Goal: Find contact information: Find contact information

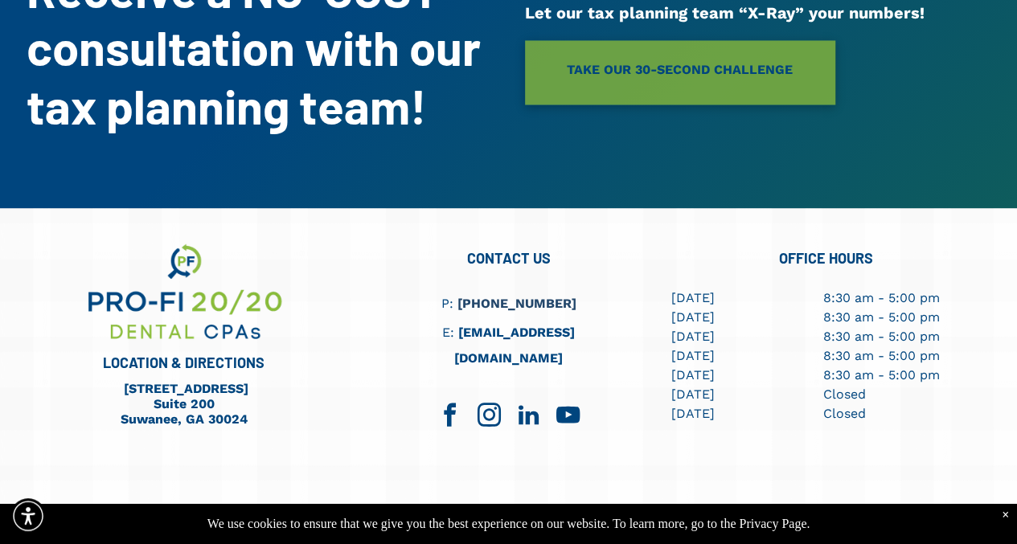
scroll to position [4518, 0]
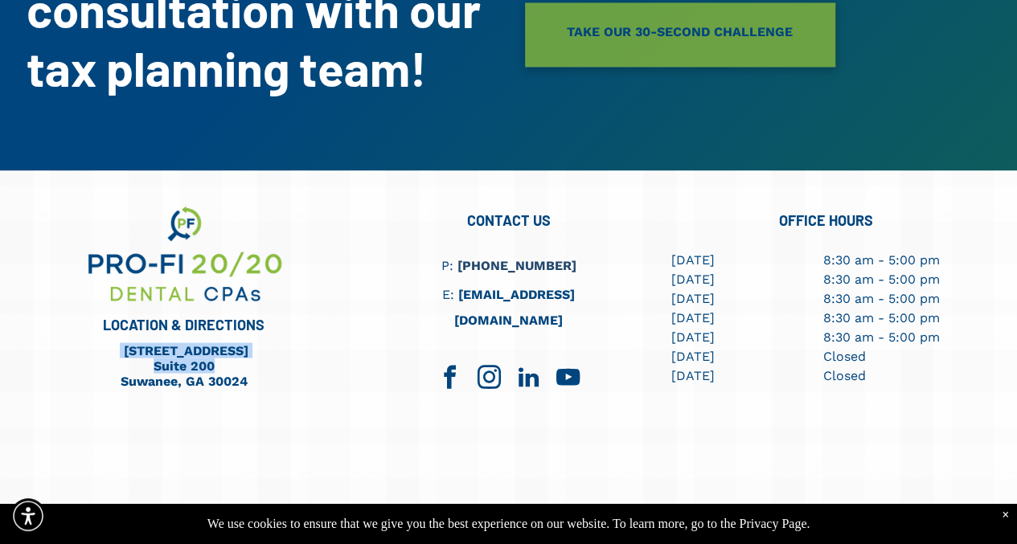
drag, startPoint x: 280, startPoint y: 274, endPoint x: 84, endPoint y: 257, distance: 196.1
click at [84, 341] on div "790 Peachtree Industrial Blvd. Suite 200 Suwanee, GA 30024" at bounding box center [184, 365] width 209 height 49
copy div "790 Peachtree Industrial Blvd. Suite 200"
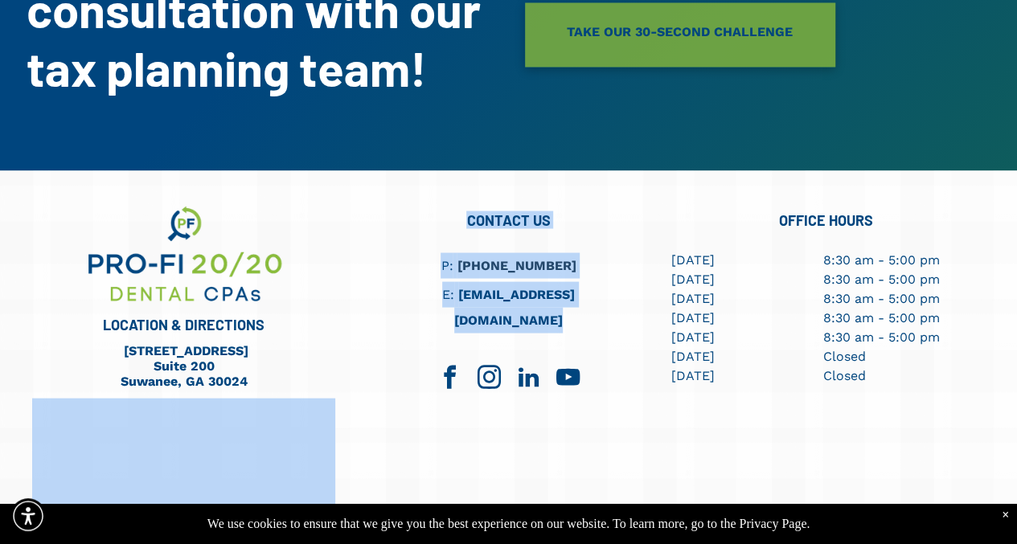
drag, startPoint x: 322, startPoint y: 285, endPoint x: 266, endPoint y: 279, distance: 55.9
click at [266, 279] on div "LOCATION & DIRECTIONS 790 Peachtree Industrial Blvd. Suite 200 Suwanee, GA 3002…" at bounding box center [508, 395] width 953 height 384
drag, startPoint x: 266, startPoint y: 279, endPoint x: 341, endPoint y: 284, distance: 74.9
click at [341, 284] on div "LOCATION & DIRECTIONS 790 Peachtree Industrial Blvd. Suite 200 Suwanee, GA 30024" at bounding box center [191, 395] width 318 height 384
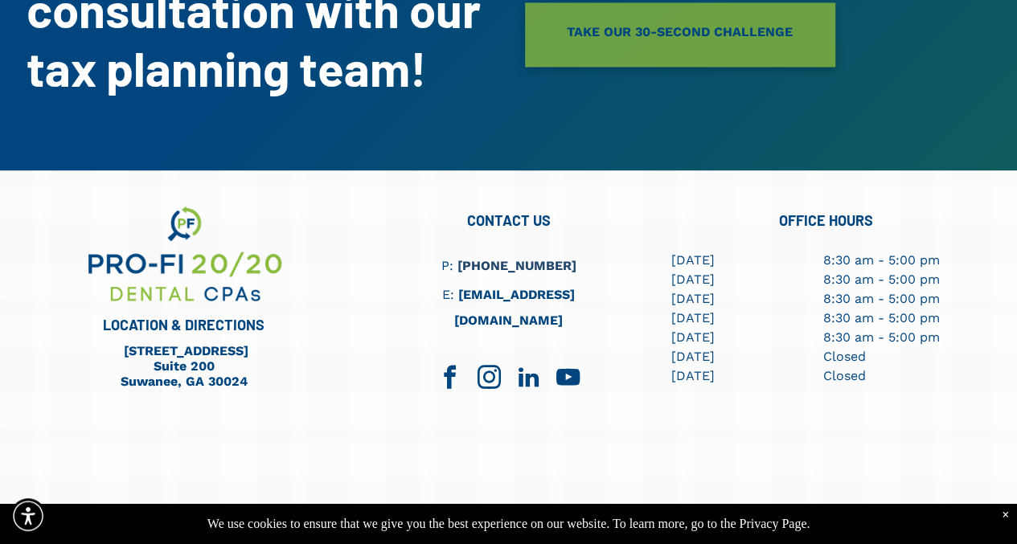
click at [294, 277] on div "LOCATION & DIRECTIONS 790 Peachtree Industrial Blvd. Suite 200 Suwanee, GA 30024" at bounding box center [191, 395] width 318 height 384
drag, startPoint x: 240, startPoint y: 285, endPoint x: 113, endPoint y: 286, distance: 126.3
click at [113, 373] on h6 "Suwanee, GA 30024" at bounding box center [184, 380] width 209 height 15
copy link "Suwanee, GA 30024"
